Goal: Find specific page/section: Find specific page/section

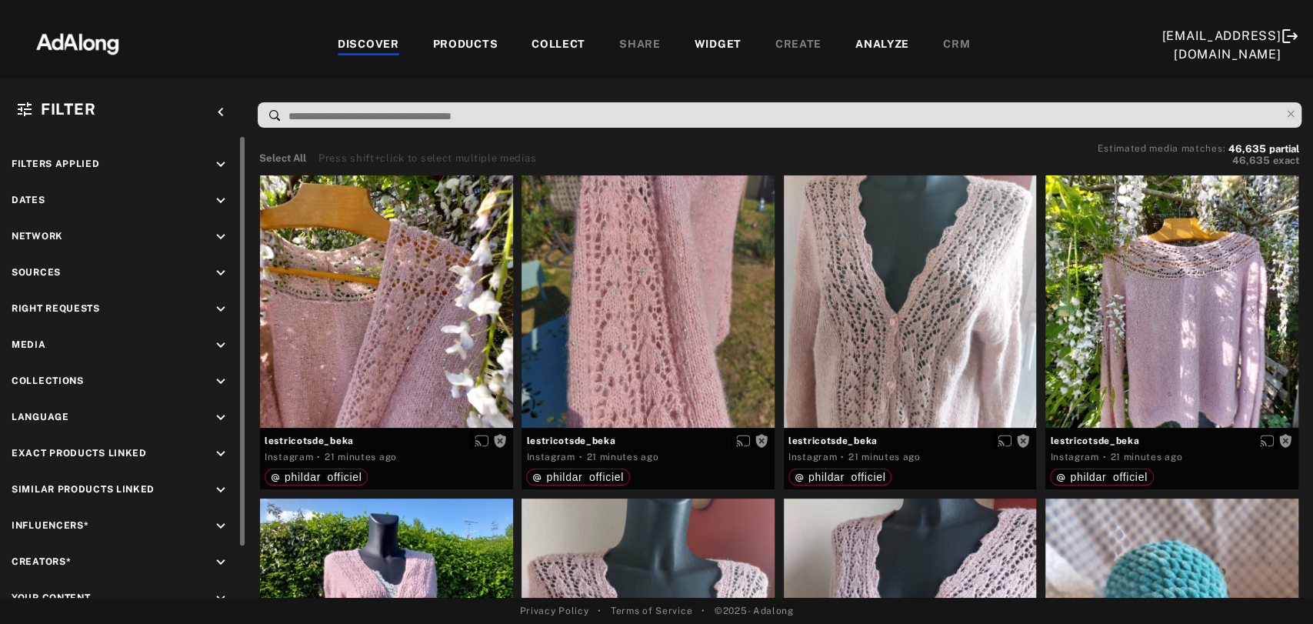
click at [220, 238] on icon "keyboard_arrow_down" at bounding box center [220, 236] width 17 height 17
click at [69, 287] on div "TikTok" at bounding box center [136, 293] width 195 height 16
